Goal: Task Accomplishment & Management: Use online tool/utility

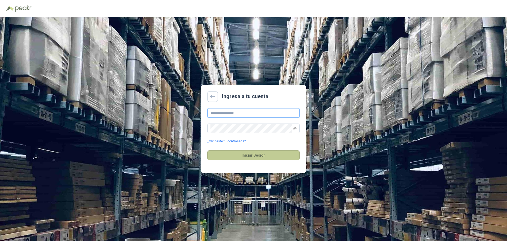
type input "**********"
click at [253, 153] on button "Iniciar Sesión" at bounding box center [253, 155] width 92 height 10
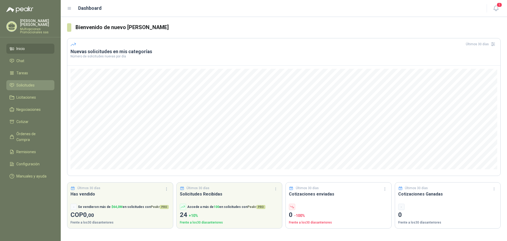
click at [33, 85] on span "Solicitudes" at bounding box center [25, 85] width 18 height 6
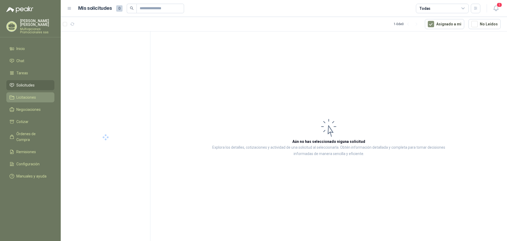
click at [26, 98] on span "Licitaciones" at bounding box center [26, 97] width 20 height 6
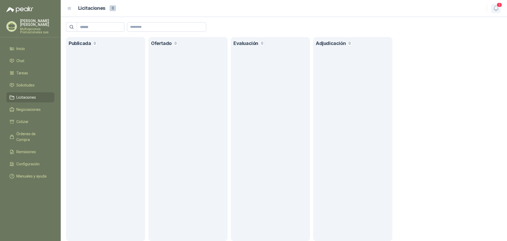
click at [498, 8] on icon "button" at bounding box center [496, 8] width 7 height 7
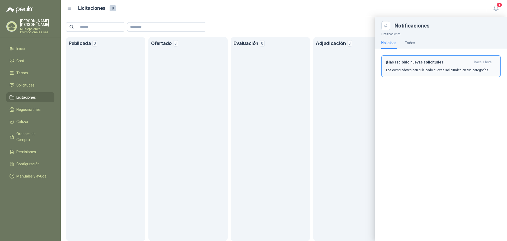
click at [452, 68] on p "Los compradores han publicado nuevas solicitudes en tus categorías." at bounding box center [437, 70] width 103 height 5
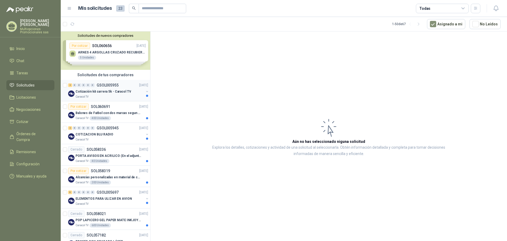
click at [115, 82] on div "2 0 0 0 0 0 GSOL005955 [DATE] Cotización kit carrera 5k - Caracol TV Caracol TV" at bounding box center [105, 90] width 89 height 21
click at [129, 92] on div "Cotización kit carrera 5k - Caracol TV" at bounding box center [110, 91] width 68 height 6
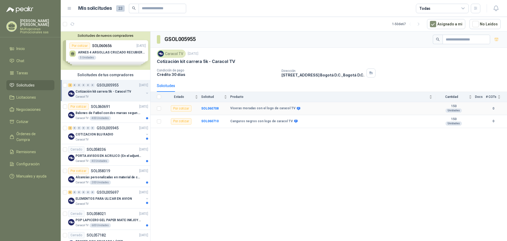
click at [231, 104] on td "Viseras moradas con el logo de caracol TV" at bounding box center [332, 108] width 205 height 13
click at [216, 107] on b "SOL060708" at bounding box center [209, 108] width 17 height 4
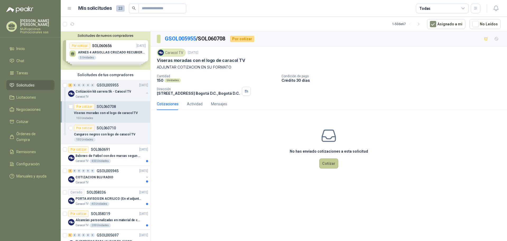
click at [329, 164] on button "Cotizar" at bounding box center [328, 163] width 19 height 10
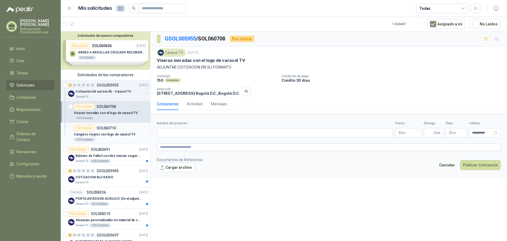
click at [113, 134] on p "Canguros negros con logo de caracol TV" at bounding box center [104, 134] width 61 height 5
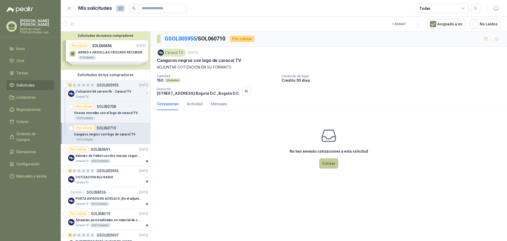
click at [333, 161] on button "Cotizar" at bounding box center [328, 163] width 19 height 10
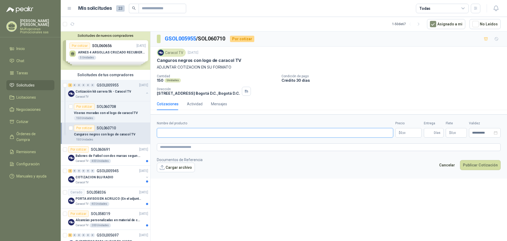
click at [220, 134] on input "Nombre del producto" at bounding box center [275, 133] width 236 height 10
type input "**********"
click at [416, 133] on p "$ 0 ,00" at bounding box center [408, 133] width 26 height 10
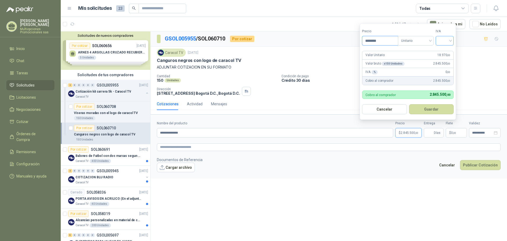
type input "********"
click at [445, 41] on input "search" at bounding box center [445, 40] width 12 height 8
click at [448, 53] on div "19%" at bounding box center [446, 52] width 10 height 6
click at [434, 109] on button "Guardar" at bounding box center [431, 109] width 45 height 10
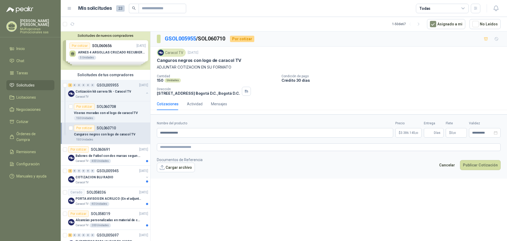
click at [177, 172] on form "**********" at bounding box center [328, 146] width 356 height 64
click at [180, 169] on button "Cargar archivo" at bounding box center [176, 167] width 38 height 10
click at [487, 171] on button "Publicar Cotización" at bounding box center [480, 172] width 41 height 10
click at [121, 176] on div "COTIZACION BLU RADIO" at bounding box center [110, 177] width 68 height 6
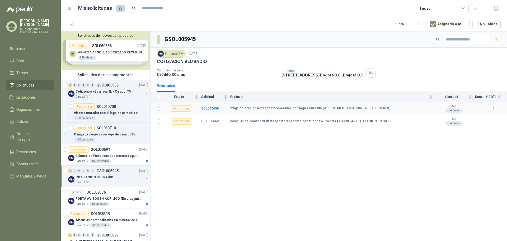
click at [183, 107] on div "Por cotizar" at bounding box center [181, 108] width 21 height 6
click at [208, 108] on b "SOL060658" at bounding box center [209, 108] width 17 height 4
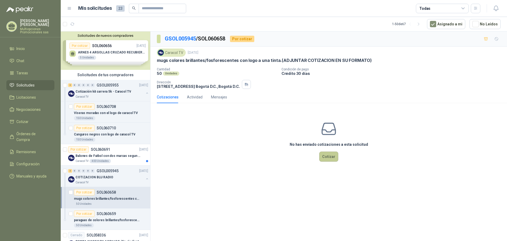
click at [324, 157] on button "Cotizar" at bounding box center [328, 156] width 19 height 10
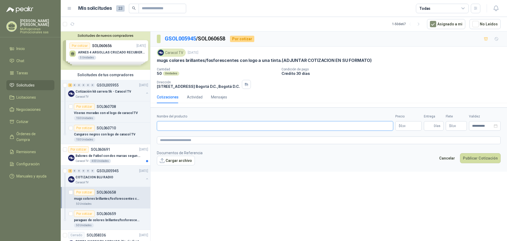
click at [234, 125] on input "Nombre del producto" at bounding box center [275, 126] width 236 height 10
type input "********"
click at [407, 124] on p "$ 0 ,00" at bounding box center [408, 126] width 26 height 10
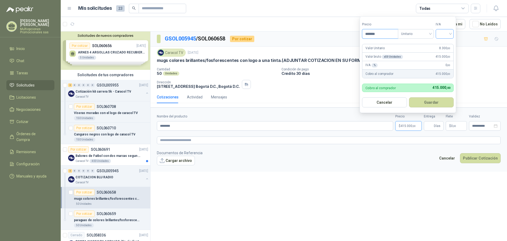
type input "*******"
click at [445, 31] on input "search" at bounding box center [445, 33] width 12 height 8
click at [444, 44] on div "19%" at bounding box center [446, 45] width 10 height 6
click at [430, 103] on button "Guardar" at bounding box center [431, 102] width 45 height 10
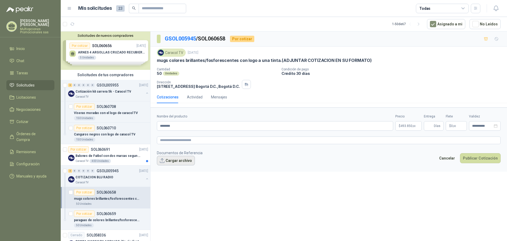
click at [182, 157] on button "Cargar archivo" at bounding box center [176, 160] width 38 height 10
click at [481, 163] on button "Publicar Cotización" at bounding box center [480, 165] width 41 height 10
type input "*"
click at [431, 186] on div "**********" at bounding box center [328, 136] width 356 height 211
click at [475, 168] on button "Publicar Cotización" at bounding box center [480, 165] width 41 height 10
